Goal: Task Accomplishment & Management: Manage account settings

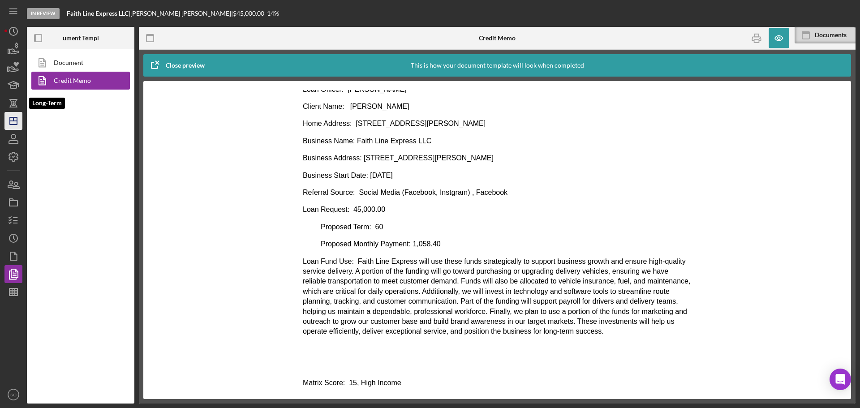
scroll to position [45, 0]
click at [13, 122] on icon "Icon/Dashboard" at bounding box center [13, 121] width 22 height 22
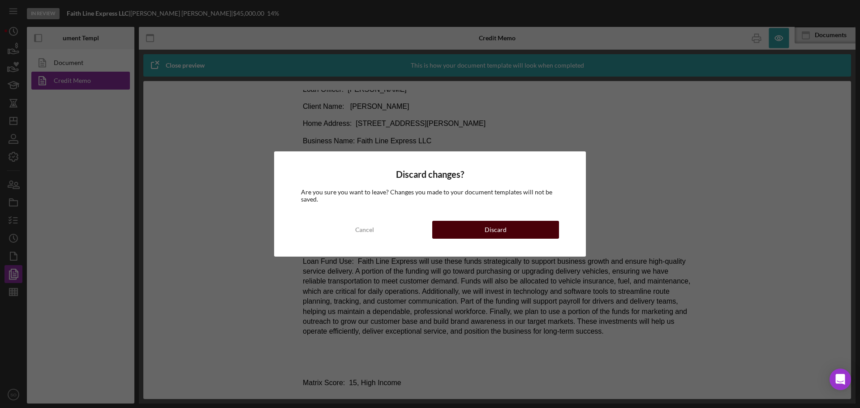
click at [470, 229] on button "Discard" at bounding box center [495, 230] width 127 height 18
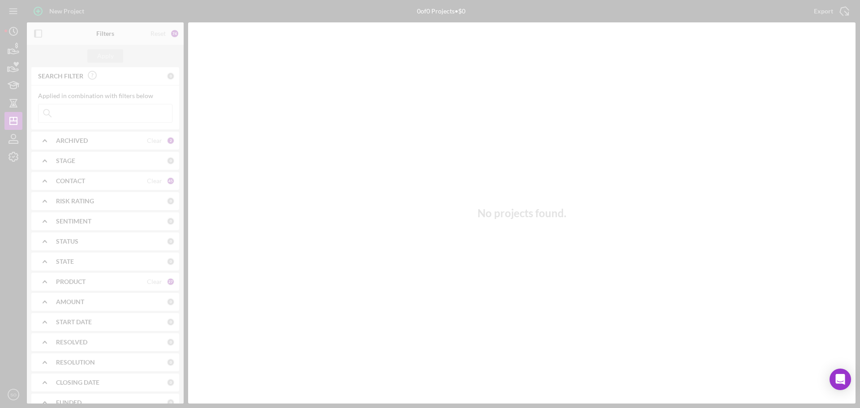
click at [91, 116] on div at bounding box center [430, 204] width 860 height 408
click at [93, 113] on div at bounding box center [430, 204] width 860 height 408
click at [90, 115] on div at bounding box center [430, 204] width 860 height 408
click at [91, 114] on div at bounding box center [430, 204] width 860 height 408
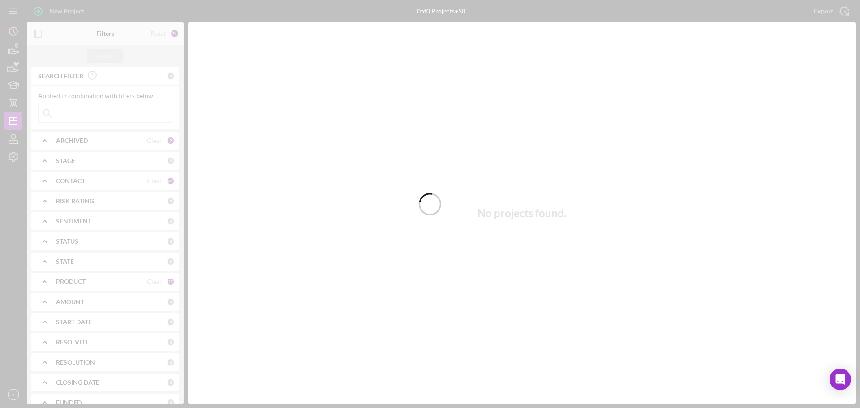
click at [91, 114] on div at bounding box center [430, 204] width 860 height 408
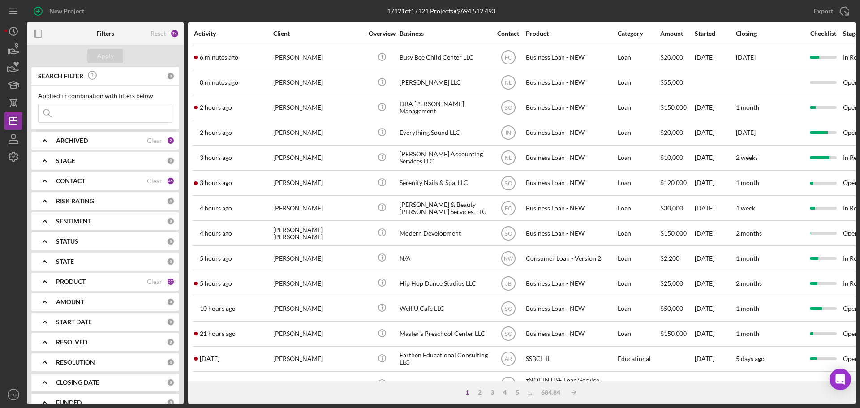
click at [92, 114] on input at bounding box center [105, 113] width 133 height 18
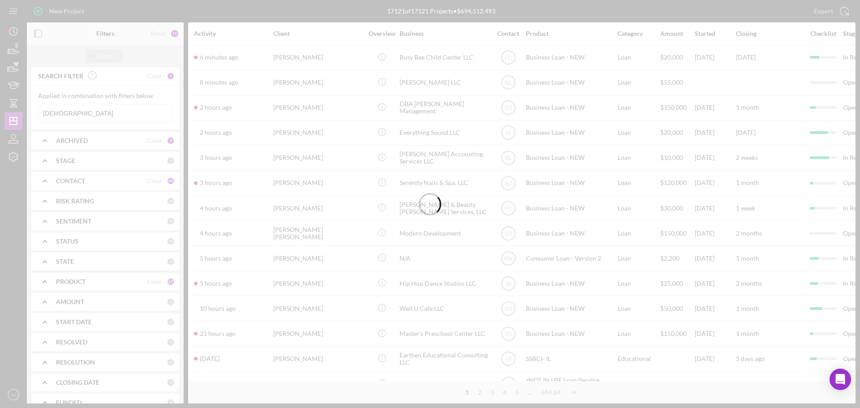
type input "[DEMOGRAPHIC_DATA]"
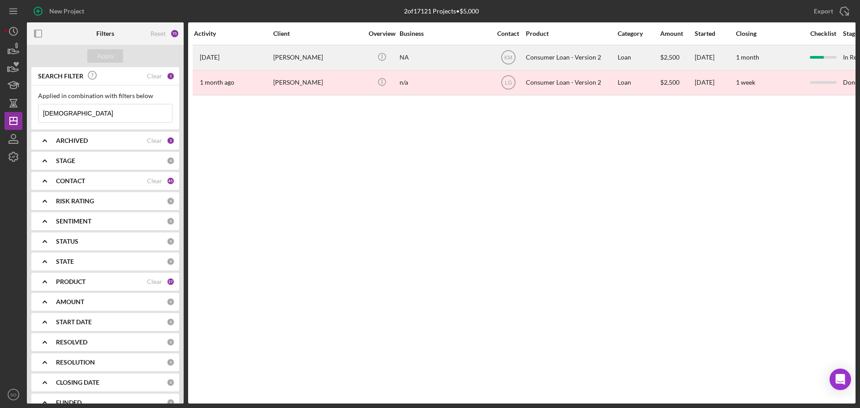
click at [355, 64] on div "[PERSON_NAME]" at bounding box center [318, 58] width 90 height 24
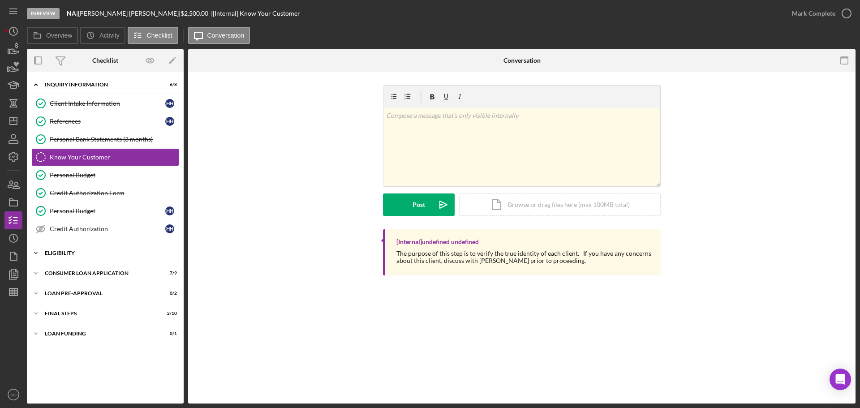
click at [68, 252] on div "Eligibility" at bounding box center [109, 252] width 128 height 5
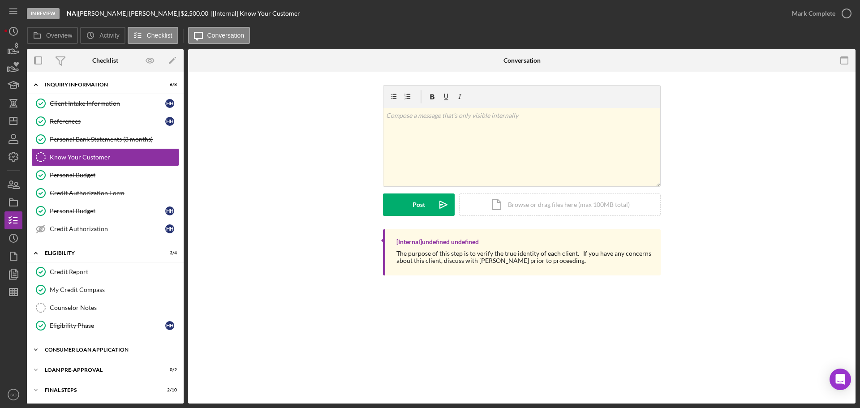
scroll to position [21, 0]
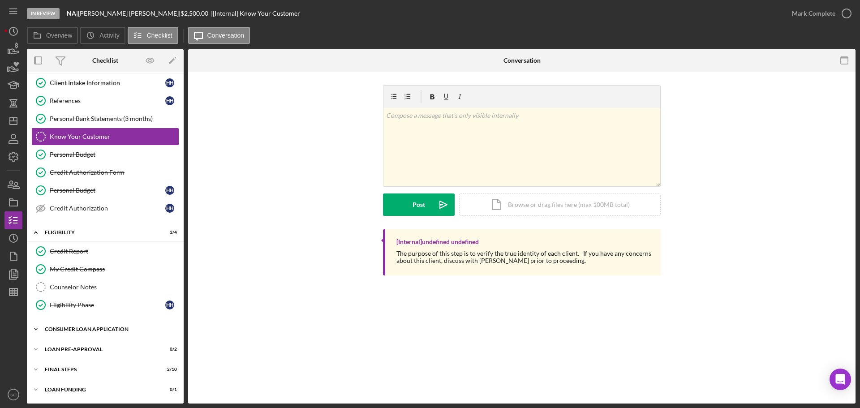
click at [112, 330] on div "Consumer Loan Application" at bounding box center [109, 328] width 128 height 5
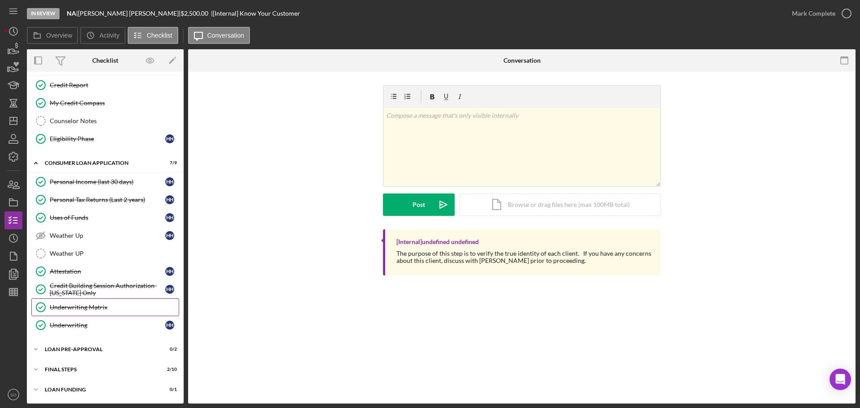
click at [105, 312] on link "Underwriting Matrix Underwriting Matrix" at bounding box center [105, 307] width 148 height 18
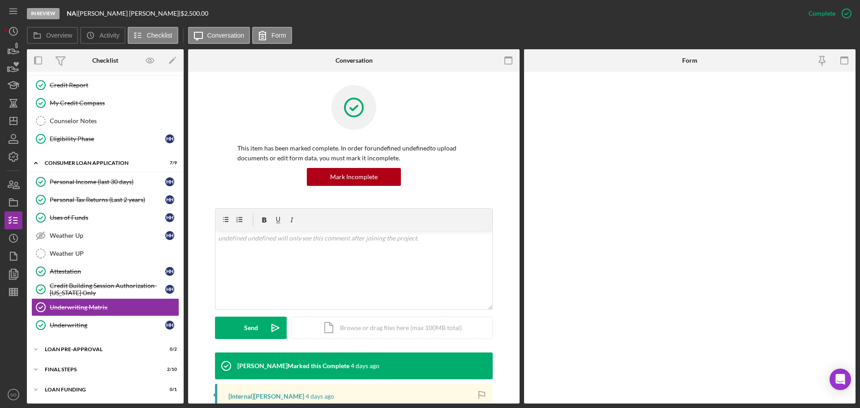
scroll to position [186, 0]
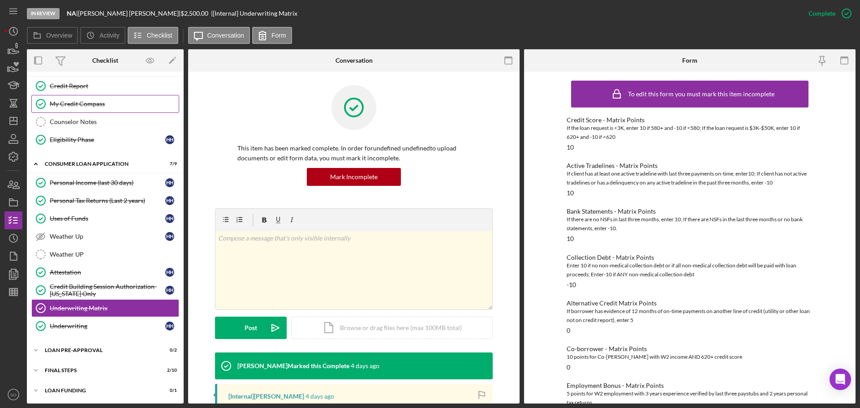
click at [89, 106] on div "My Credit Compass" at bounding box center [114, 103] width 129 height 7
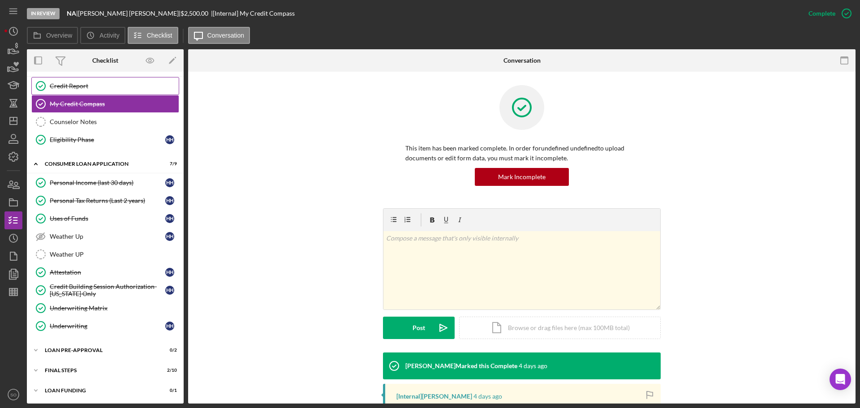
click at [94, 87] on div "Credit Report" at bounding box center [114, 85] width 129 height 7
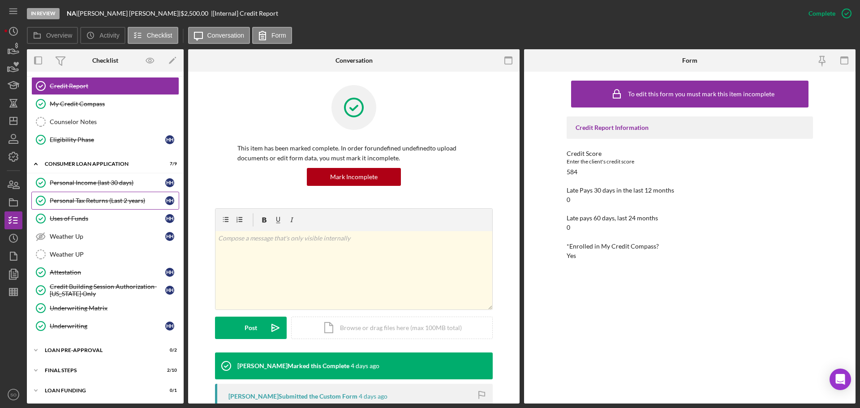
click at [78, 197] on div "Personal Tax Returns (Last 2 years)" at bounding box center [108, 200] width 116 height 7
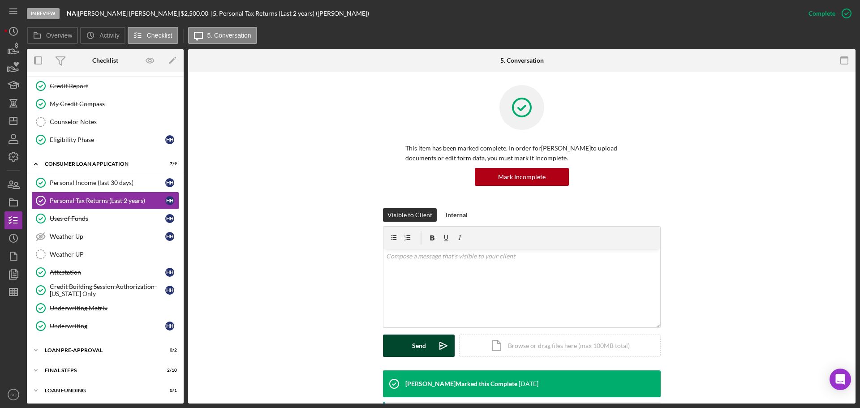
scroll to position [90, 0]
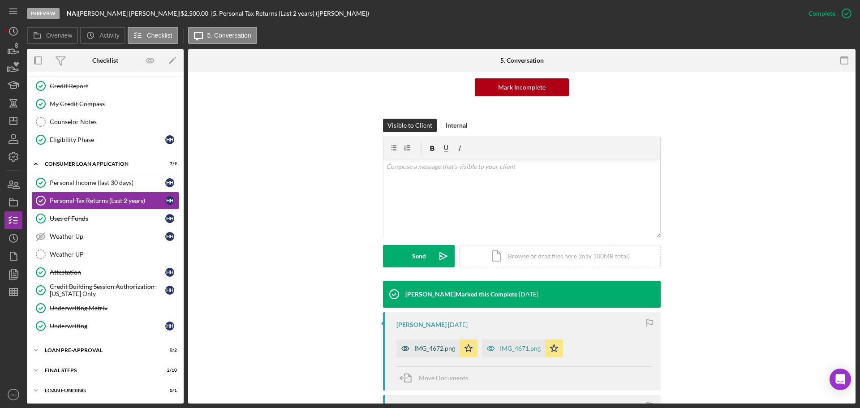
click at [429, 352] on div "IMG_4672.png" at bounding box center [427, 348] width 63 height 18
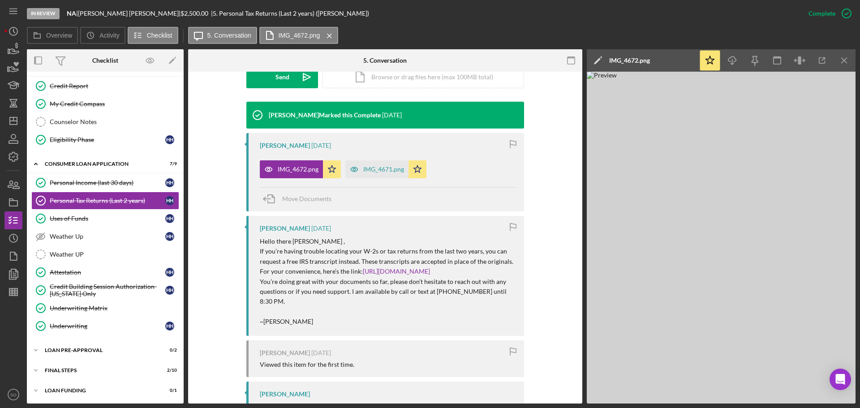
scroll to position [301, 0]
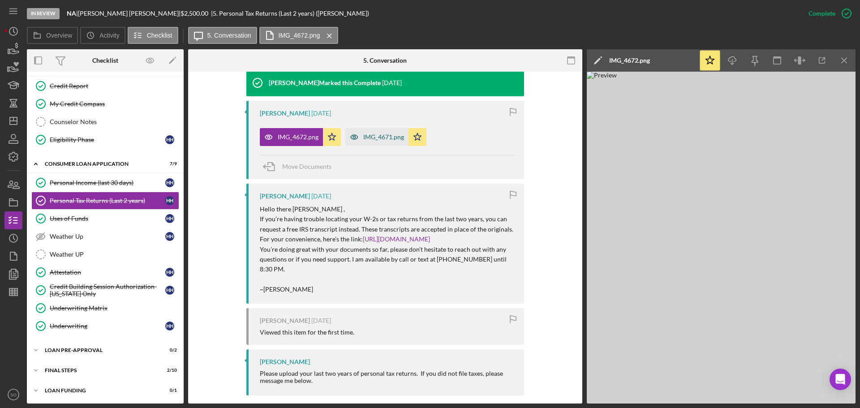
click at [361, 134] on icon "button" at bounding box center [354, 137] width 18 height 18
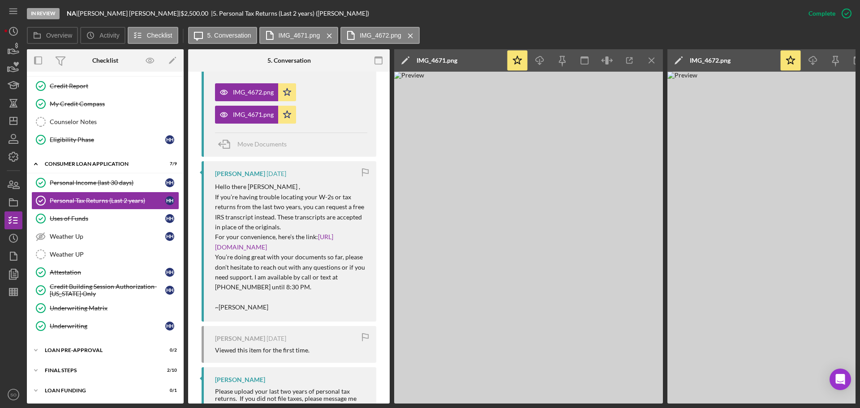
scroll to position [393, 0]
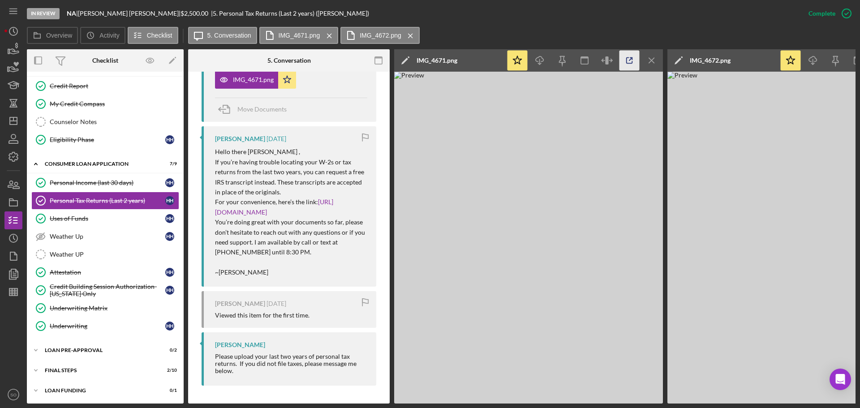
click at [628, 58] on icon "button" at bounding box center [629, 61] width 6 height 6
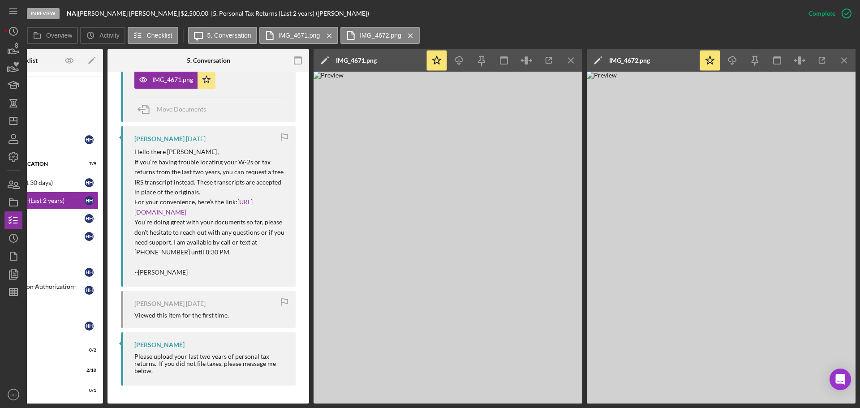
scroll to position [304, 0]
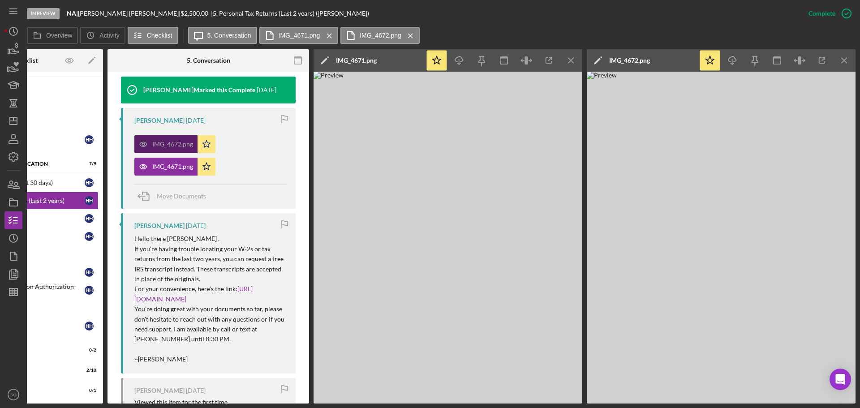
click at [178, 142] on div "IMG_4672.png" at bounding box center [172, 144] width 41 height 7
click at [735, 61] on icon "Icon/Download" at bounding box center [732, 61] width 20 height 20
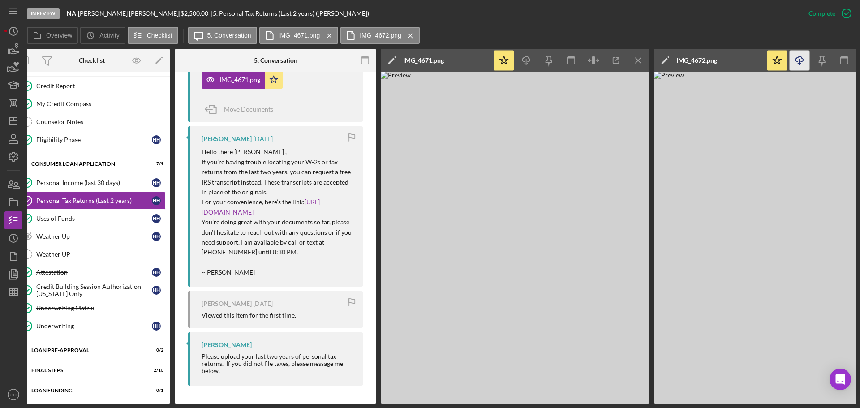
scroll to position [0, 0]
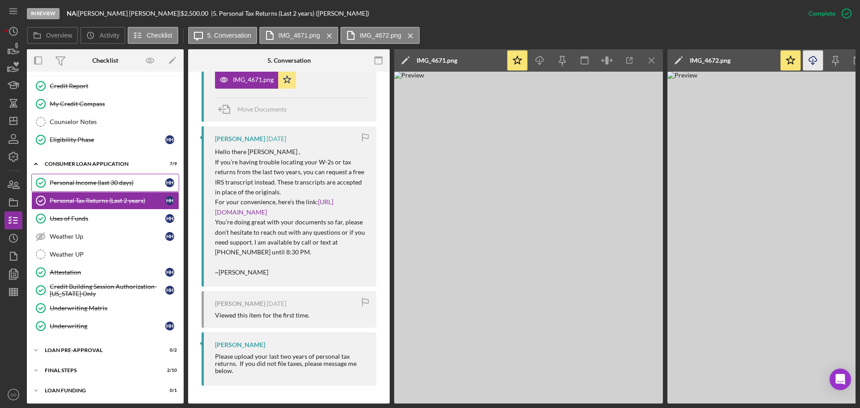
click at [68, 185] on div "Personal Income (last 30 days)" at bounding box center [108, 182] width 116 height 7
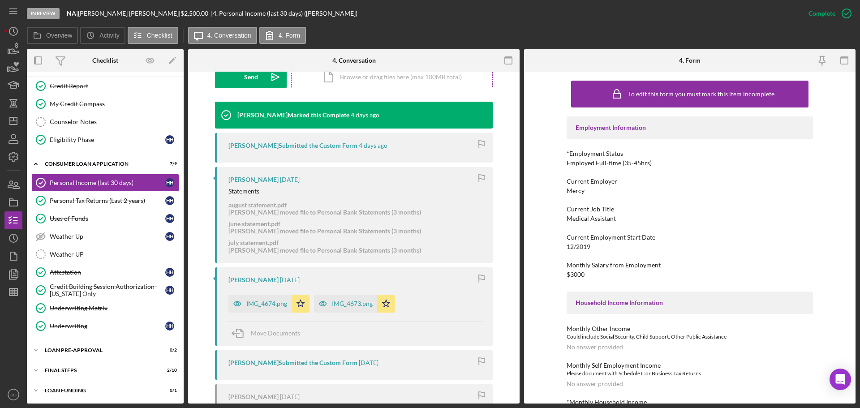
scroll to position [358, 0]
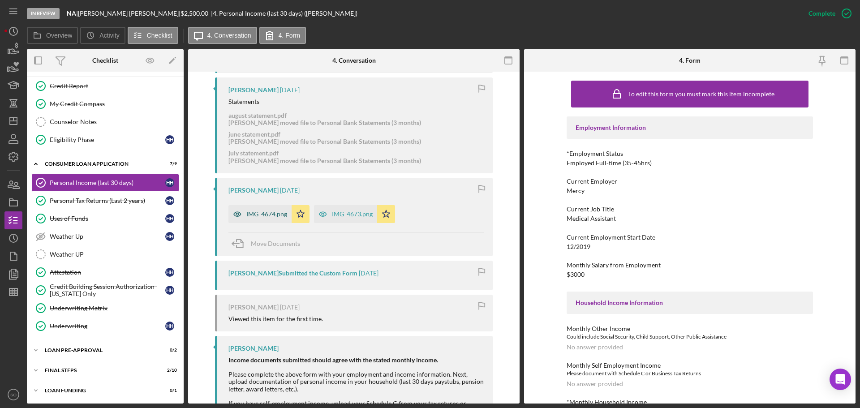
click at [256, 216] on div "IMG_4674.png" at bounding box center [266, 213] width 41 height 7
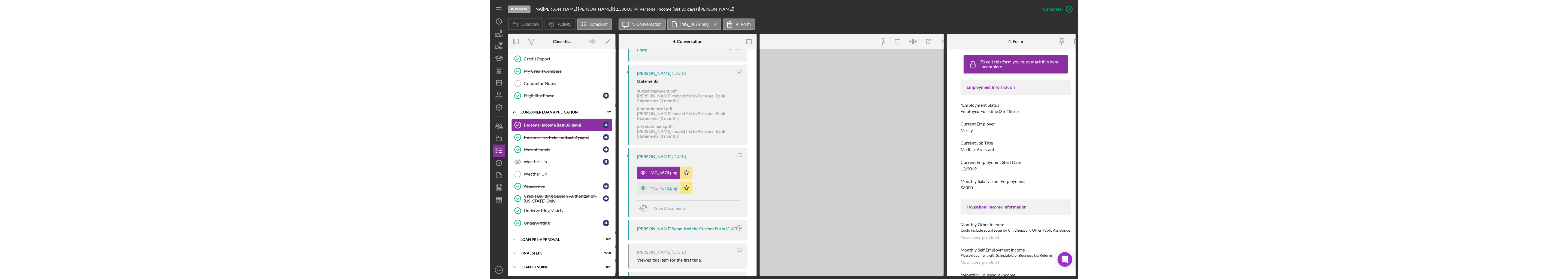
scroll to position [224, 0]
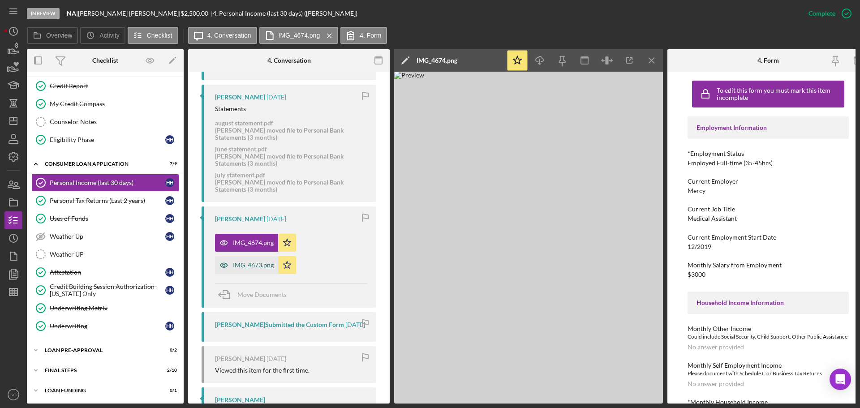
click at [237, 265] on div "IMG_4673.png" at bounding box center [253, 264] width 41 height 7
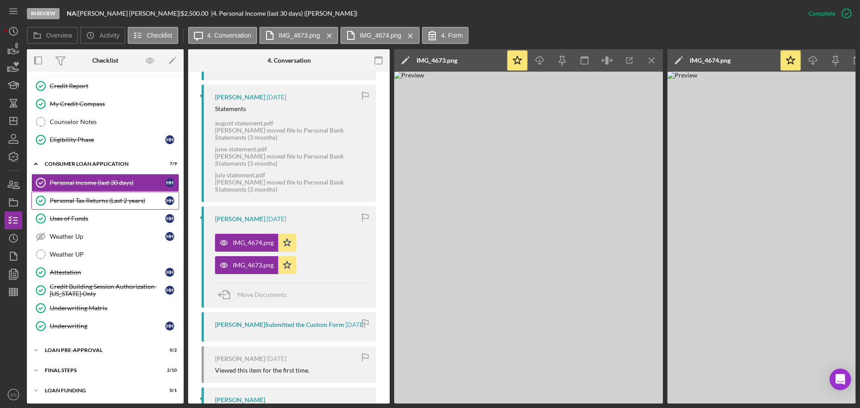
click at [112, 201] on div "Personal Tax Returns (Last 2 years)" at bounding box center [108, 200] width 116 height 7
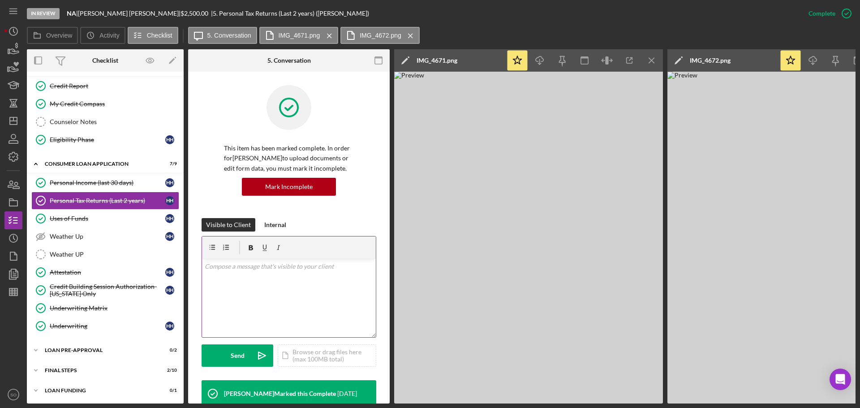
click at [325, 257] on div at bounding box center [289, 247] width 174 height 22
click at [437, 96] on img at bounding box center [528, 238] width 269 height 332
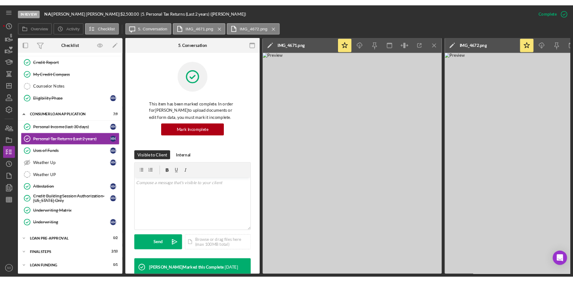
scroll to position [129, 0]
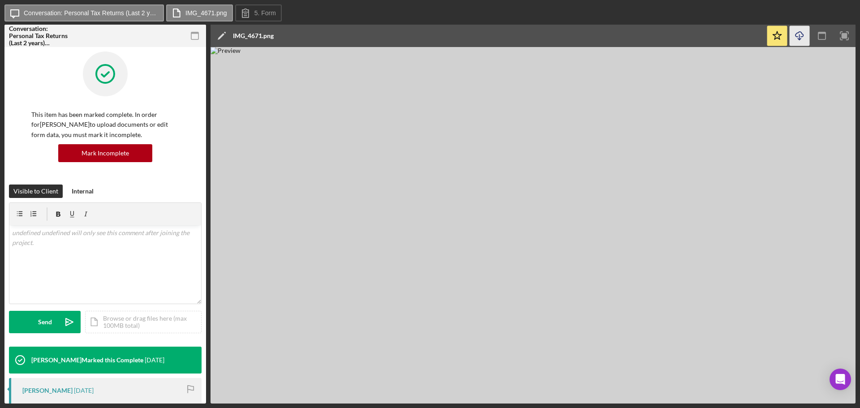
click at [796, 34] on icon "Icon/Download" at bounding box center [799, 36] width 20 height 20
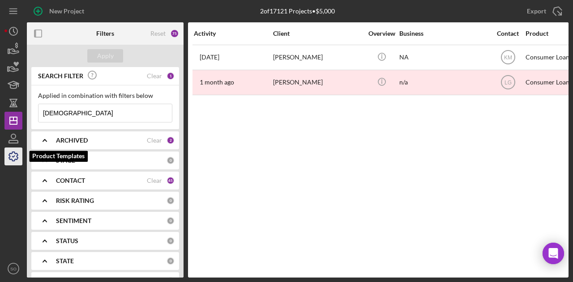
click at [18, 158] on icon "button" at bounding box center [13, 156] width 9 height 9
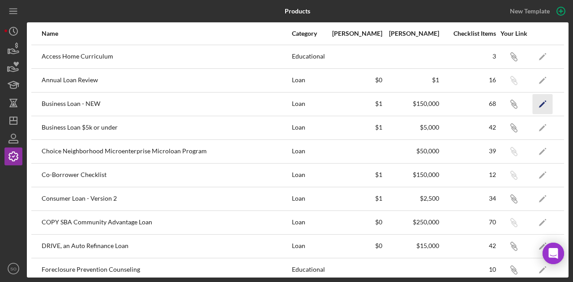
click at [539, 103] on polygon "button" at bounding box center [542, 105] width 6 height 6
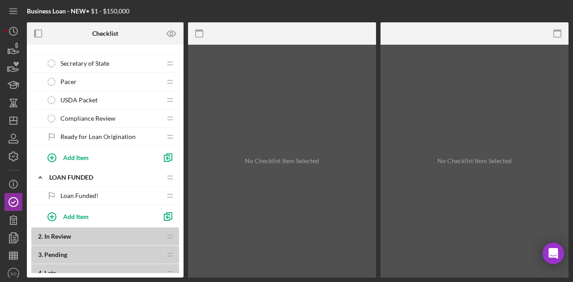
scroll to position [1388, 0]
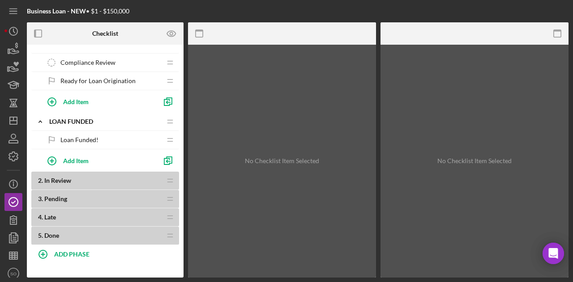
click at [106, 177] on b "2 . In Review" at bounding box center [99, 180] width 123 height 7
